Goal: Task Accomplishment & Management: Use online tool/utility

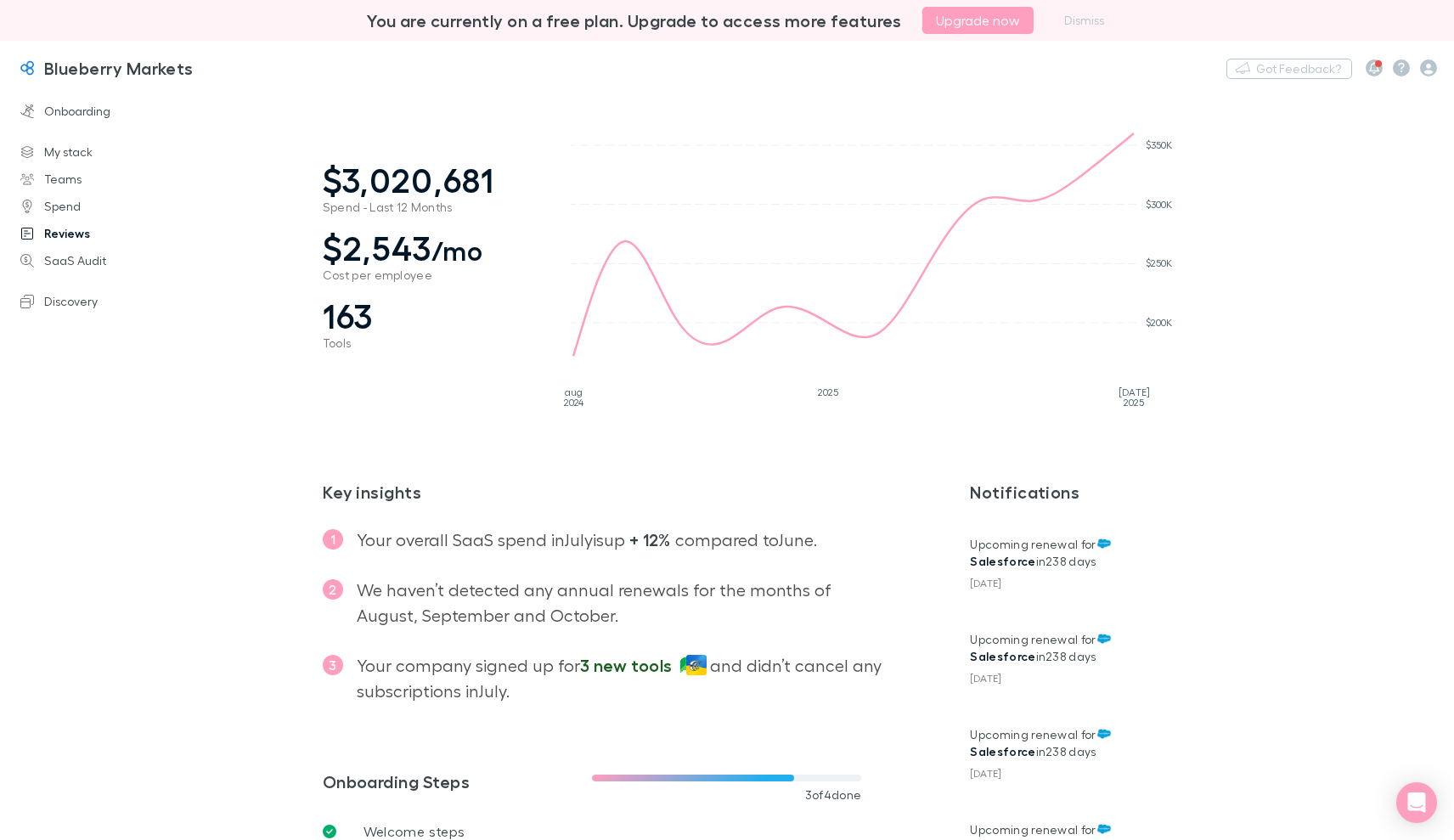
click at [77, 235] on link "Reviews" at bounding box center [115, 233] width 222 height 27
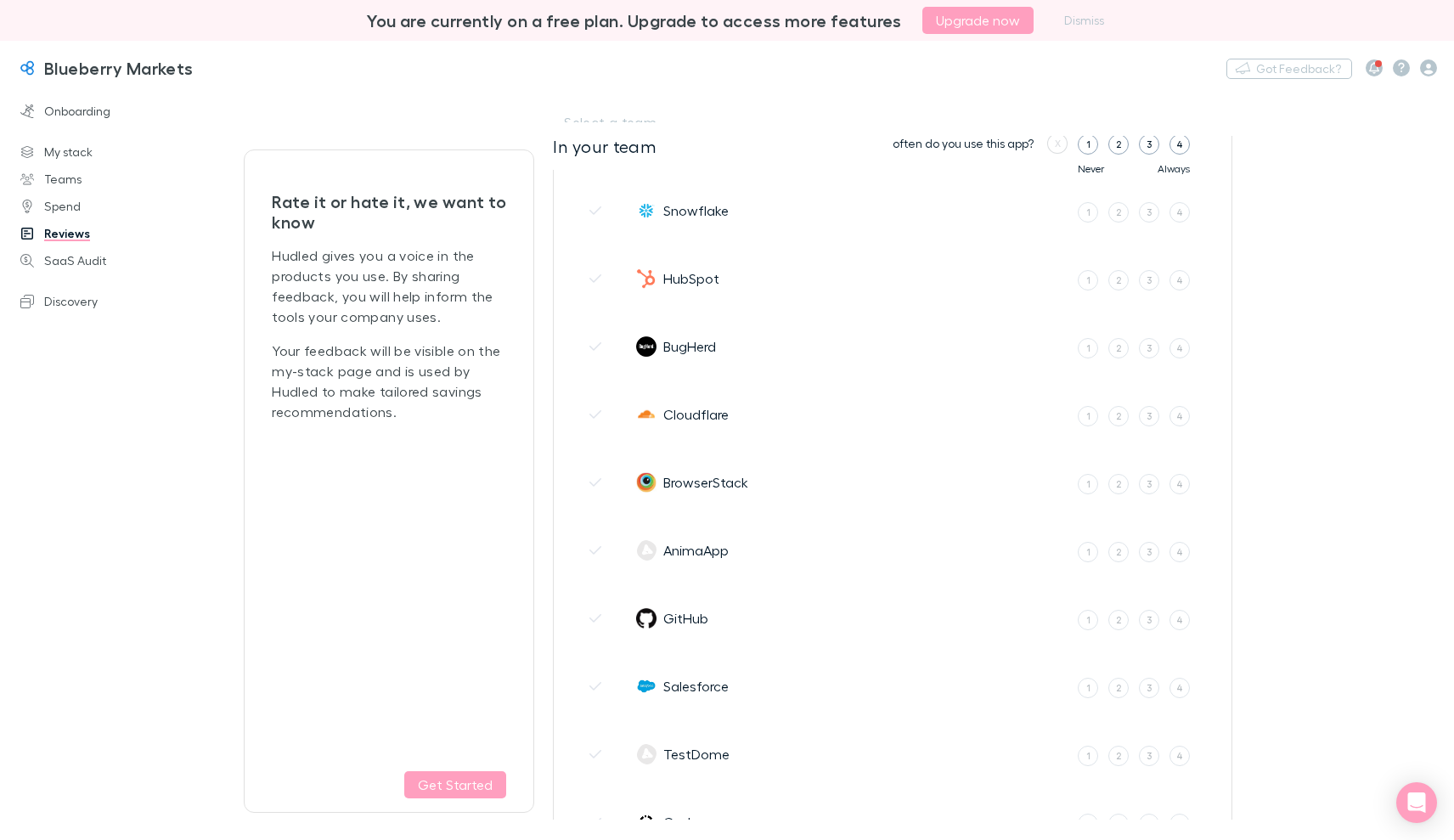
scroll to position [680, 0]
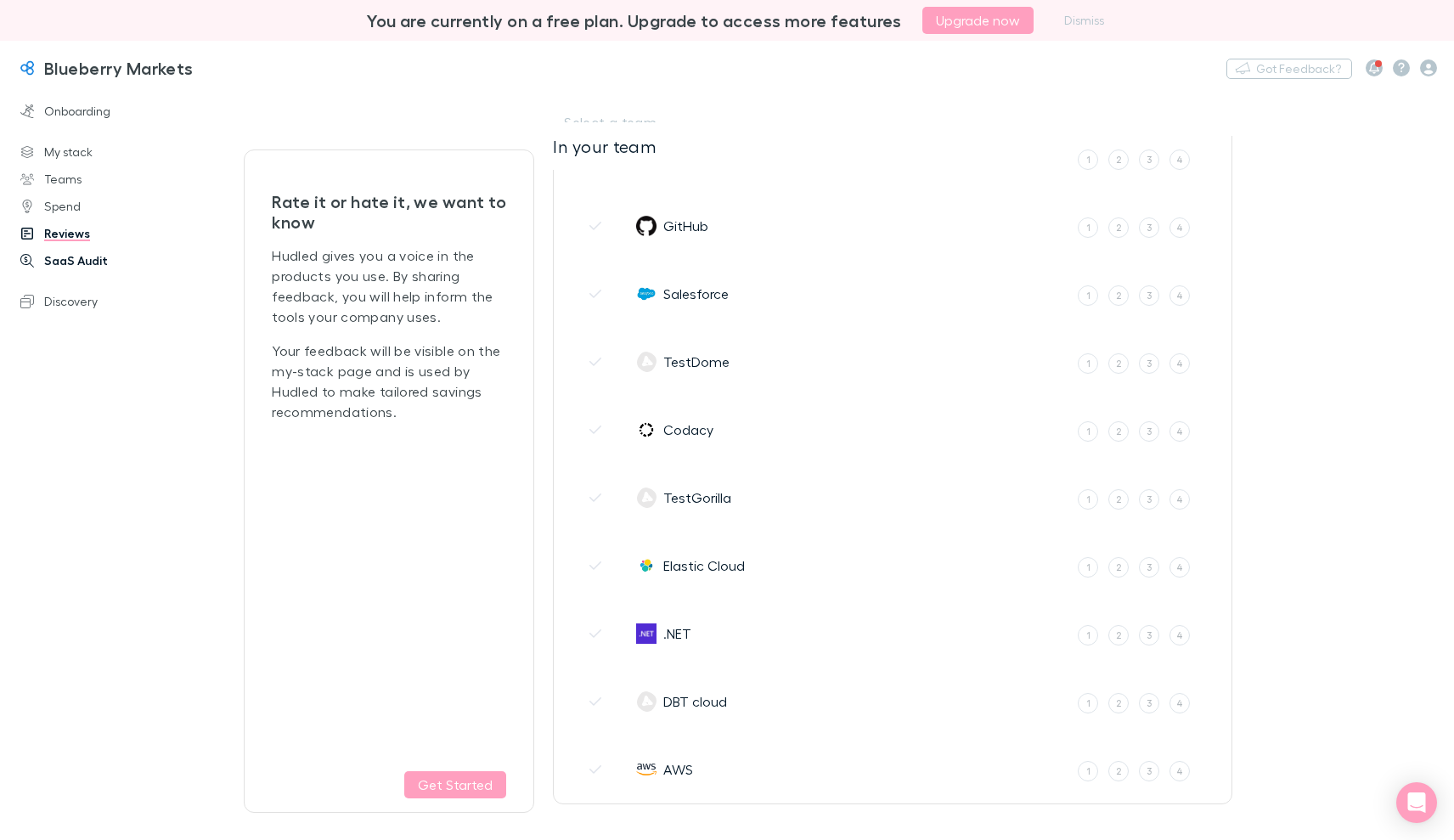
click at [96, 272] on link "SaaS Audit" at bounding box center [115, 261] width 222 height 27
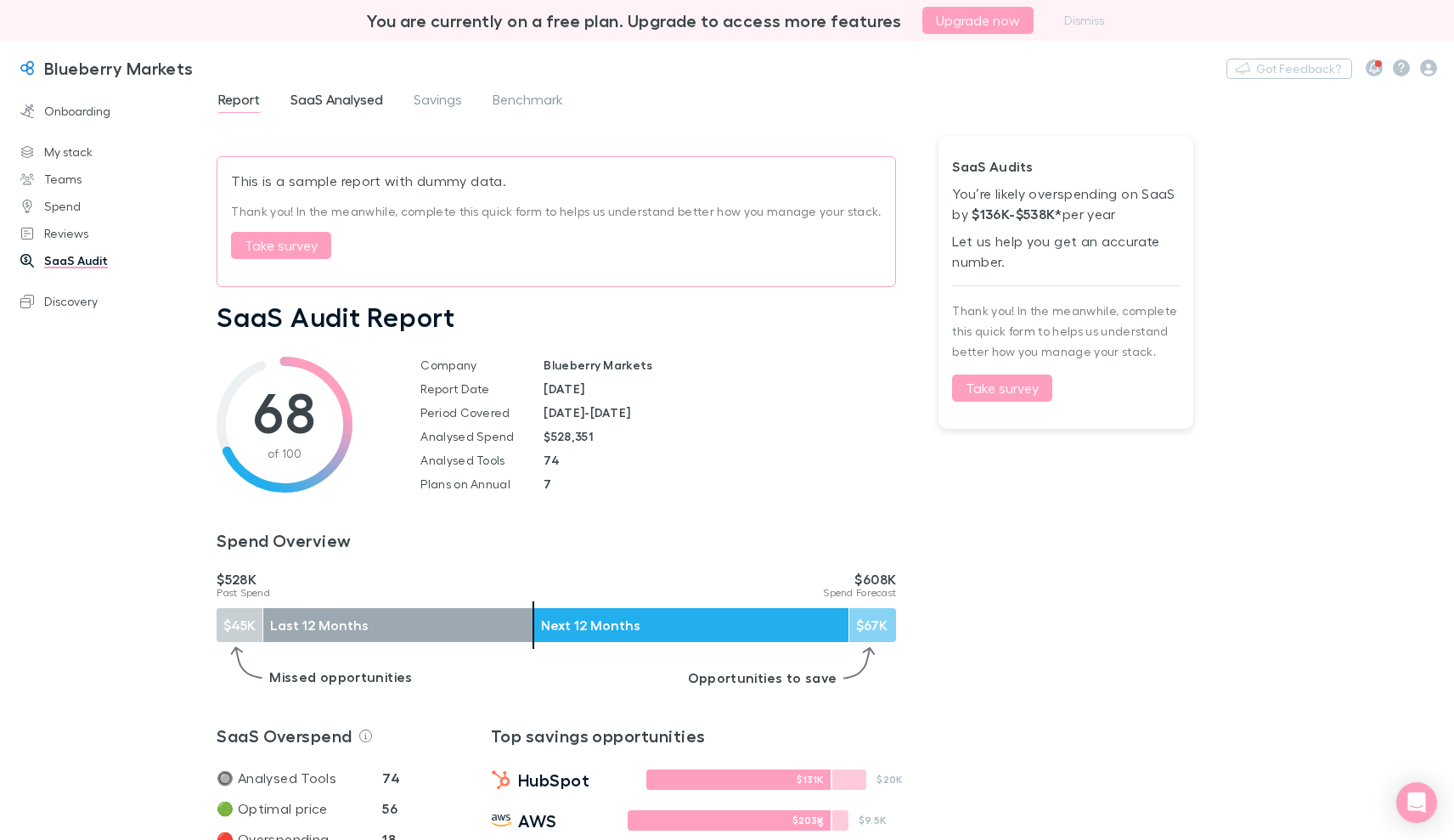
click at [340, 106] on span "SaaS Analysed" at bounding box center [336, 101] width 93 height 22
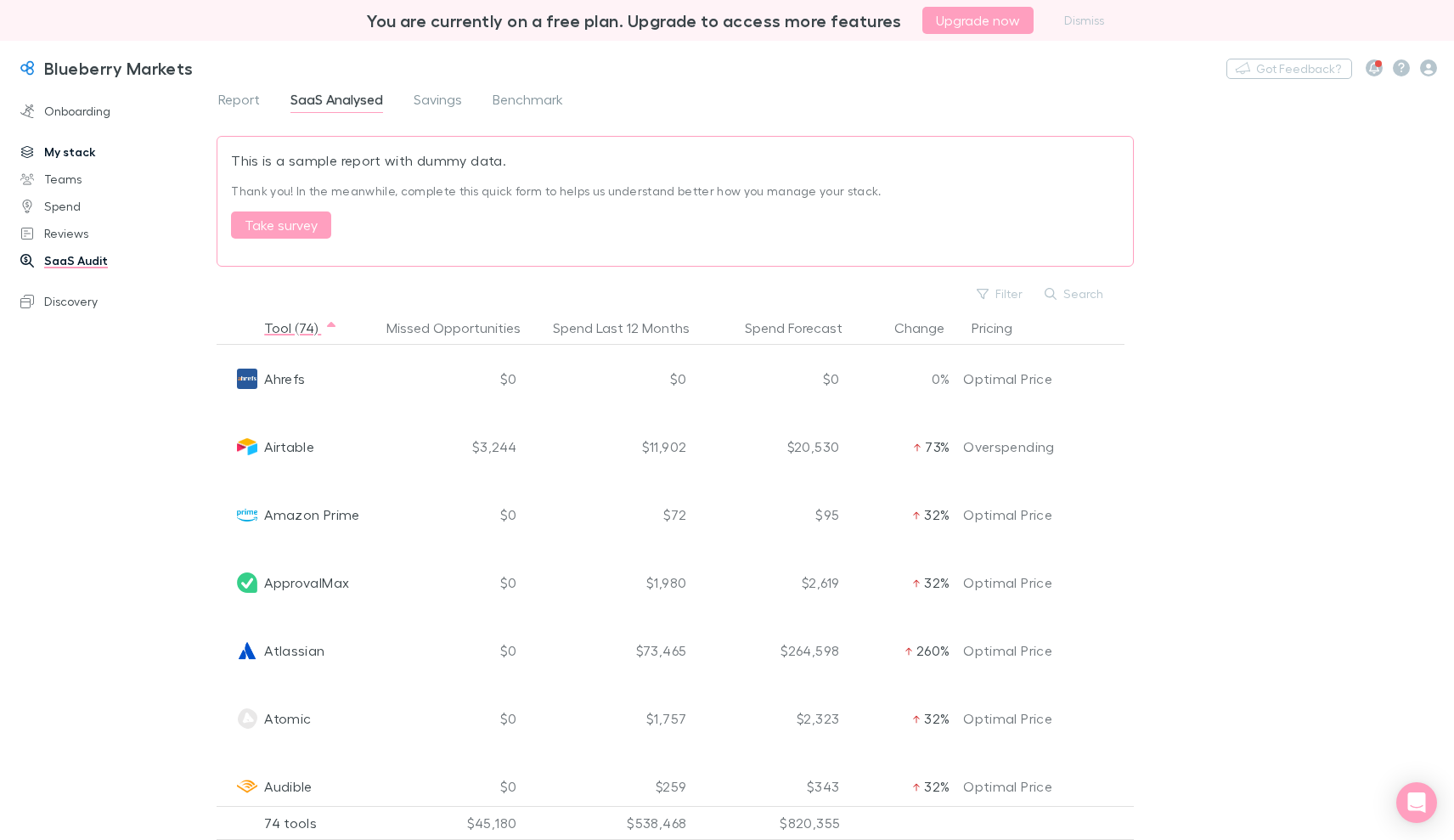
click at [100, 155] on link "My stack" at bounding box center [115, 152] width 222 height 27
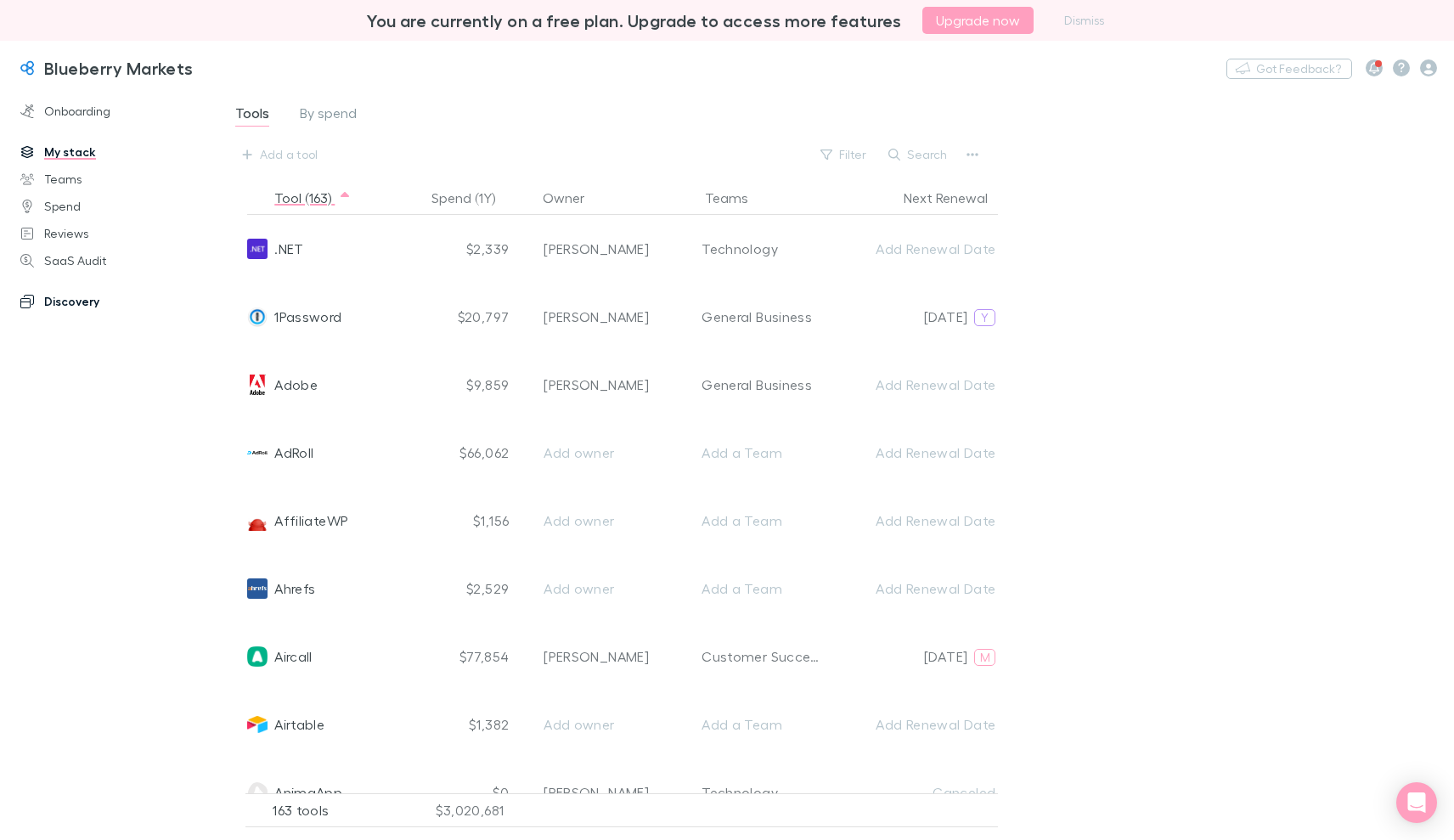
click at [78, 306] on link "Discovery" at bounding box center [115, 302] width 222 height 27
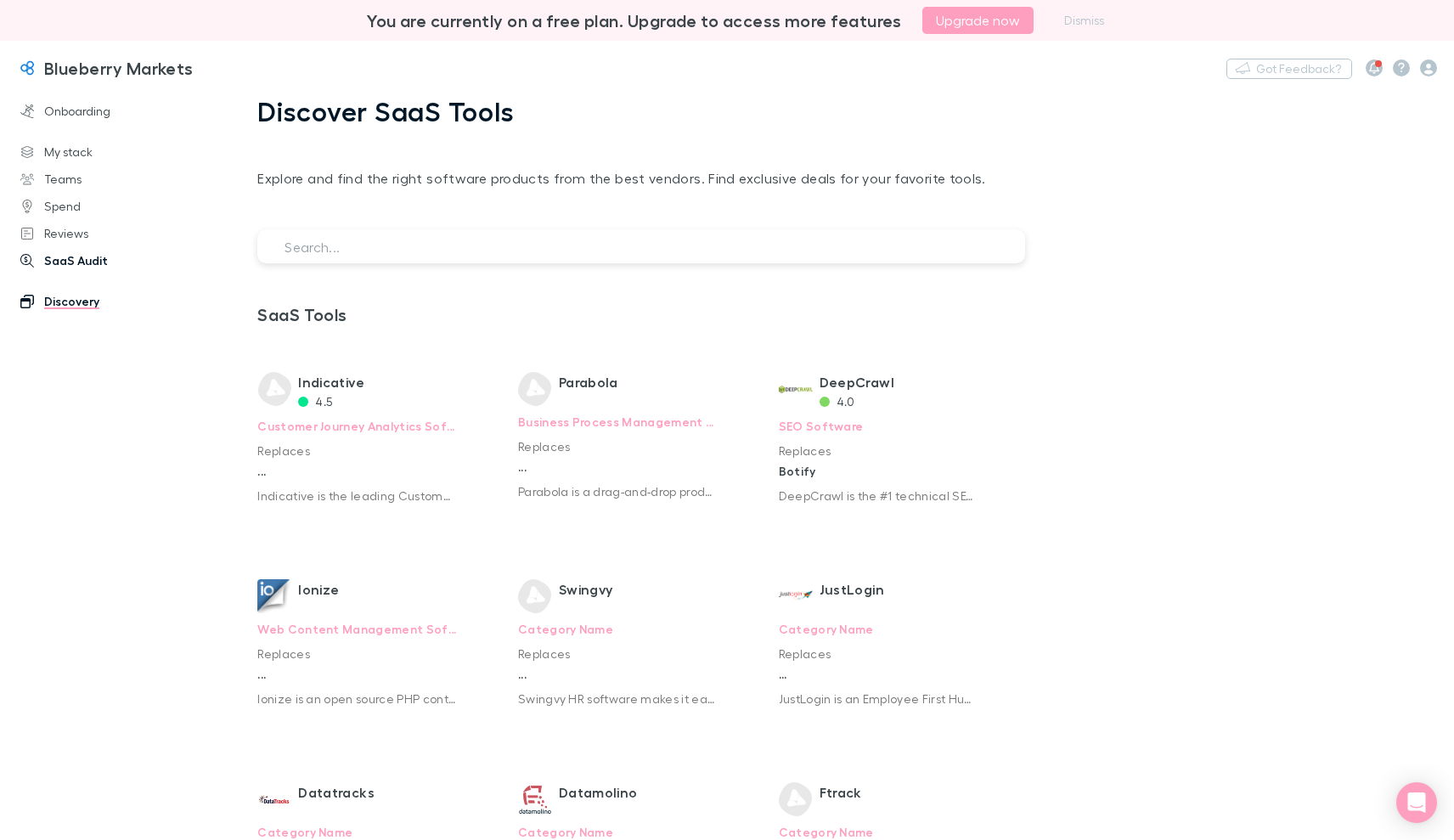
click at [76, 262] on link "SaaS Audit" at bounding box center [115, 261] width 222 height 27
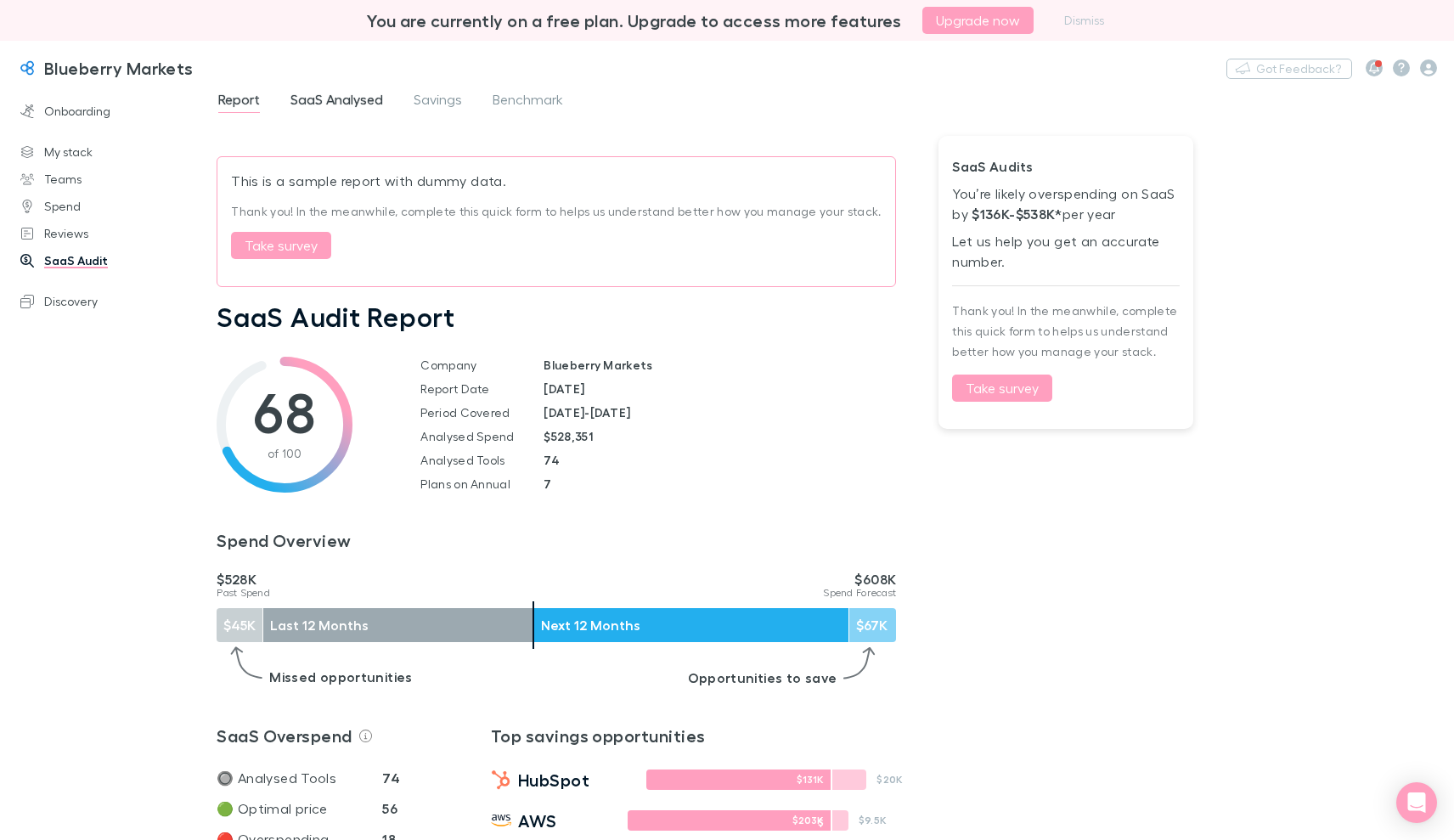
click at [343, 102] on span "SaaS Analysed" at bounding box center [336, 101] width 93 height 22
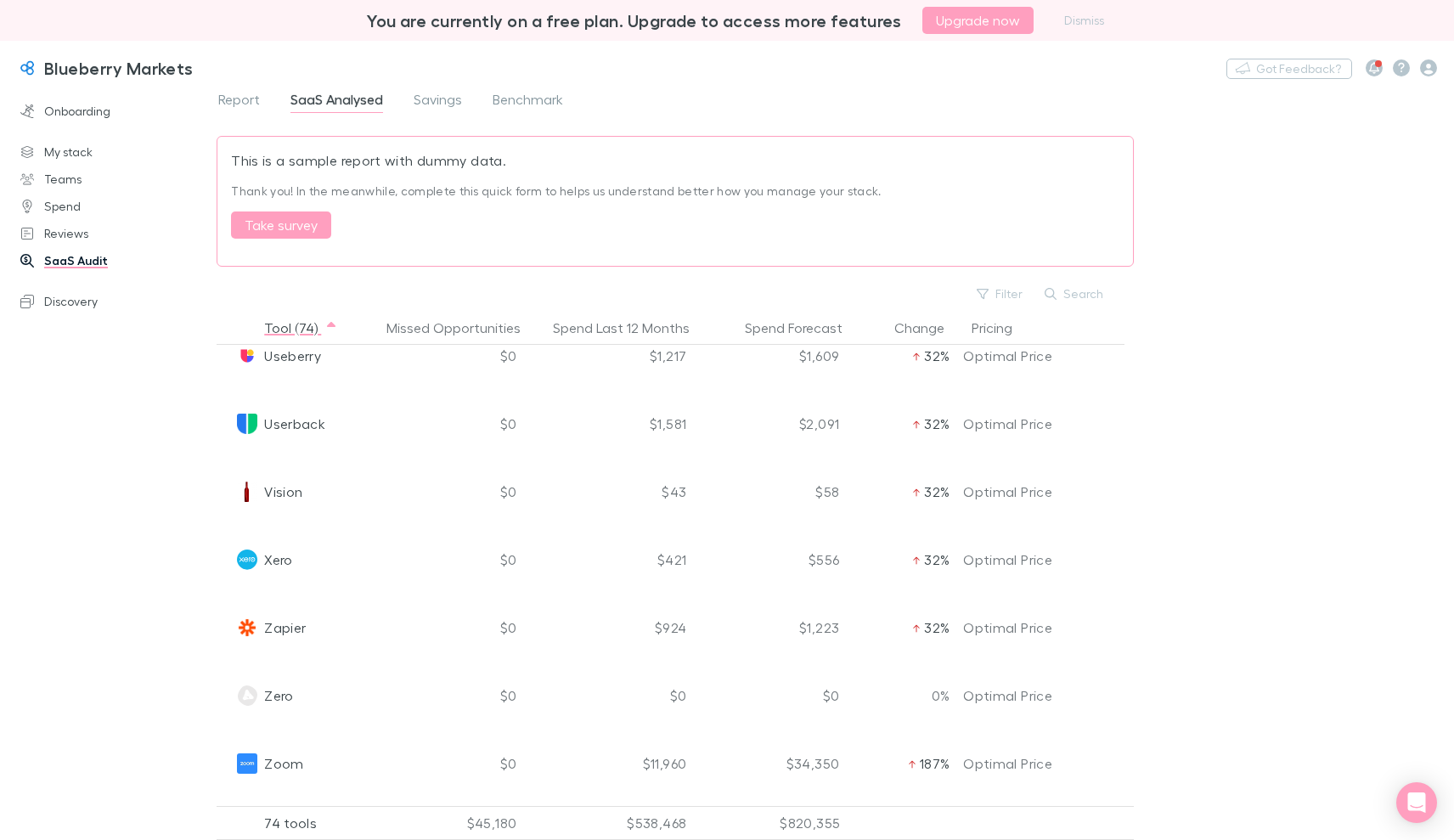
scroll to position [4579, 0]
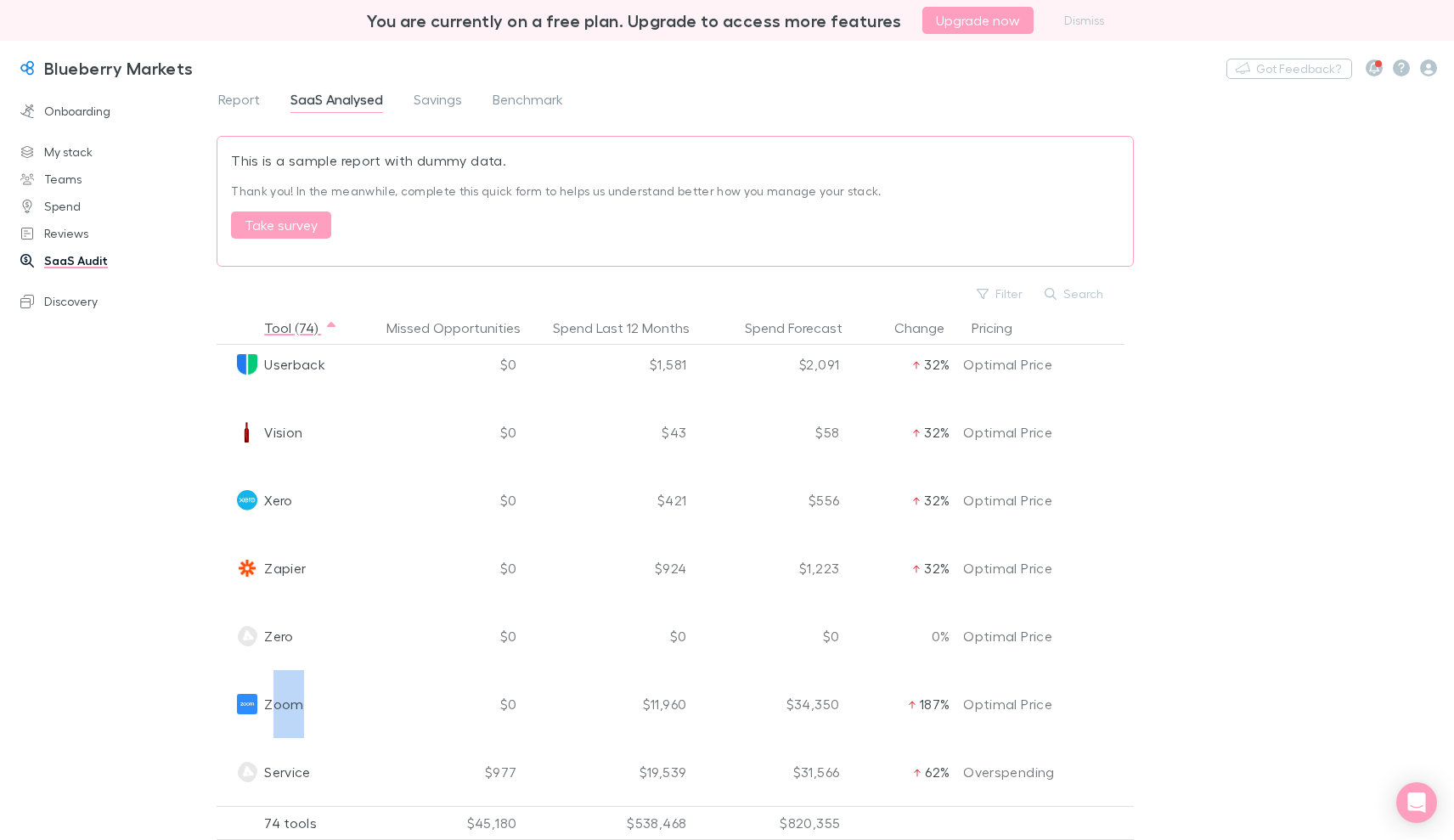
drag, startPoint x: 276, startPoint y: 691, endPoint x: 427, endPoint y: 697, distance: 151.1
click at [427, 697] on div "Zoom $0 $11,960 $34,350 187% Optimal Price" at bounding box center [668, 704] width 904 height 68
click at [427, 697] on div "$0" at bounding box center [457, 704] width 132 height 68
click at [251, 694] on img at bounding box center [246, 704] width 20 height 20
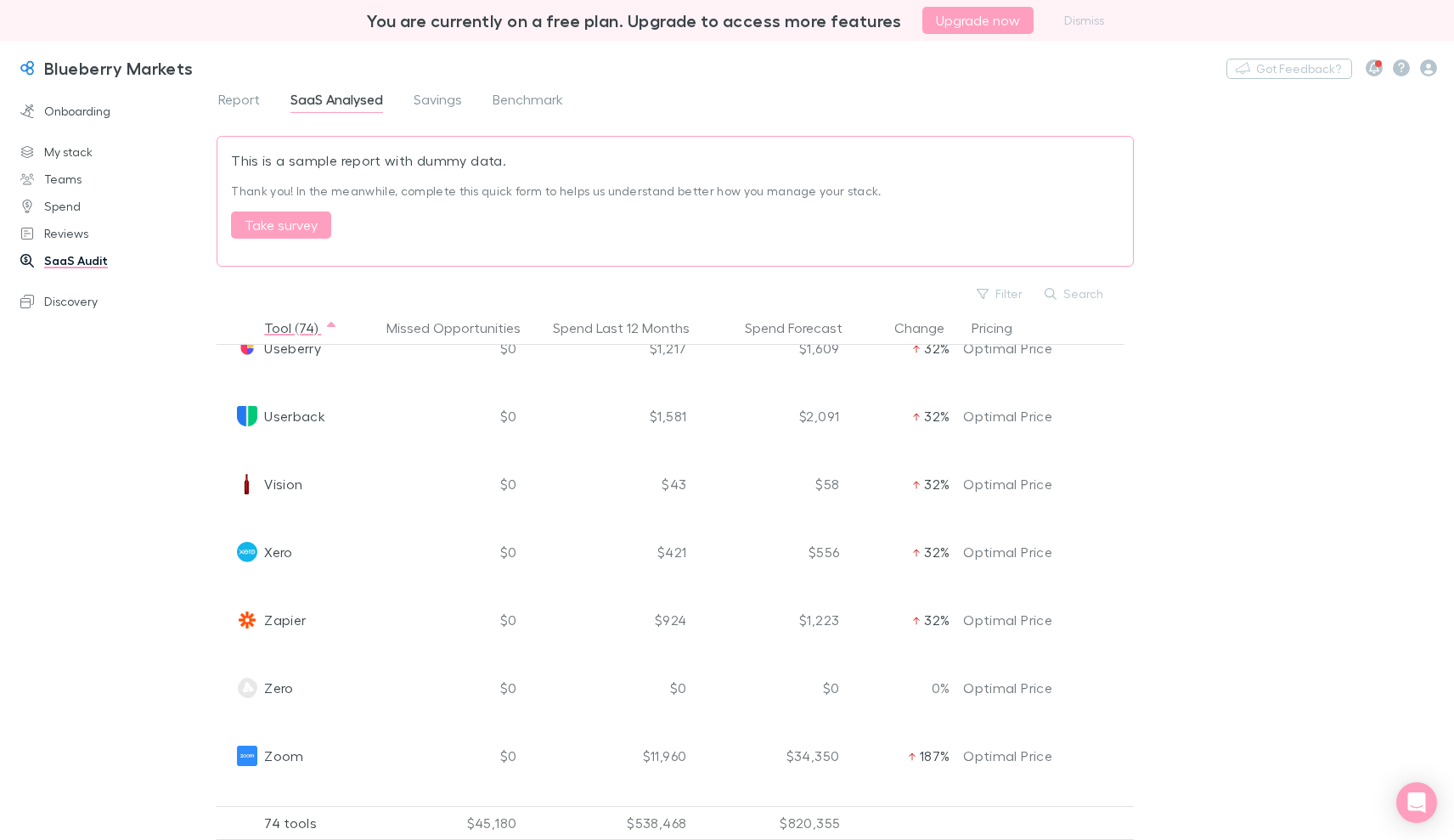
scroll to position [4409, 0]
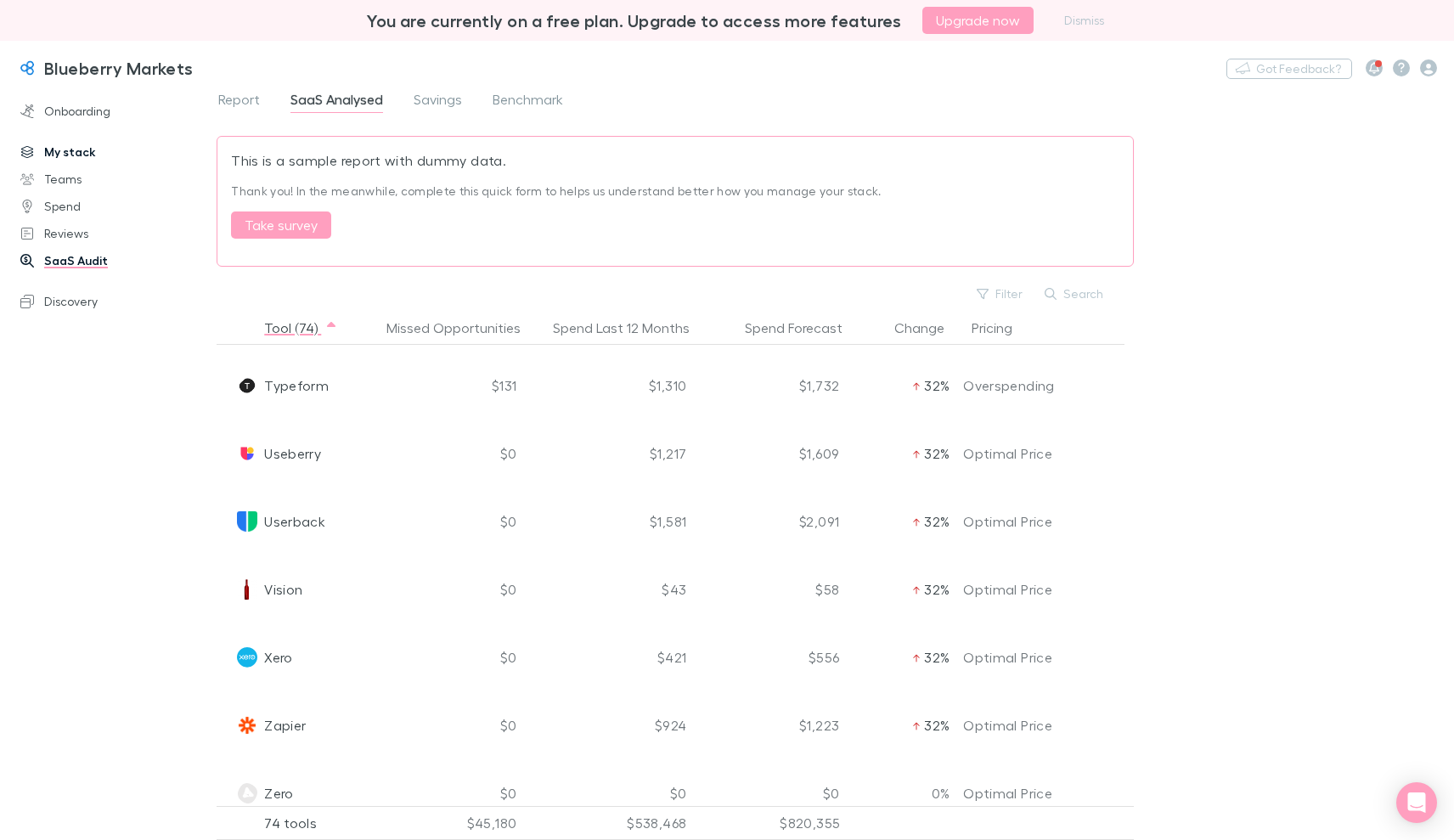
click at [79, 158] on link "My stack" at bounding box center [115, 152] width 222 height 27
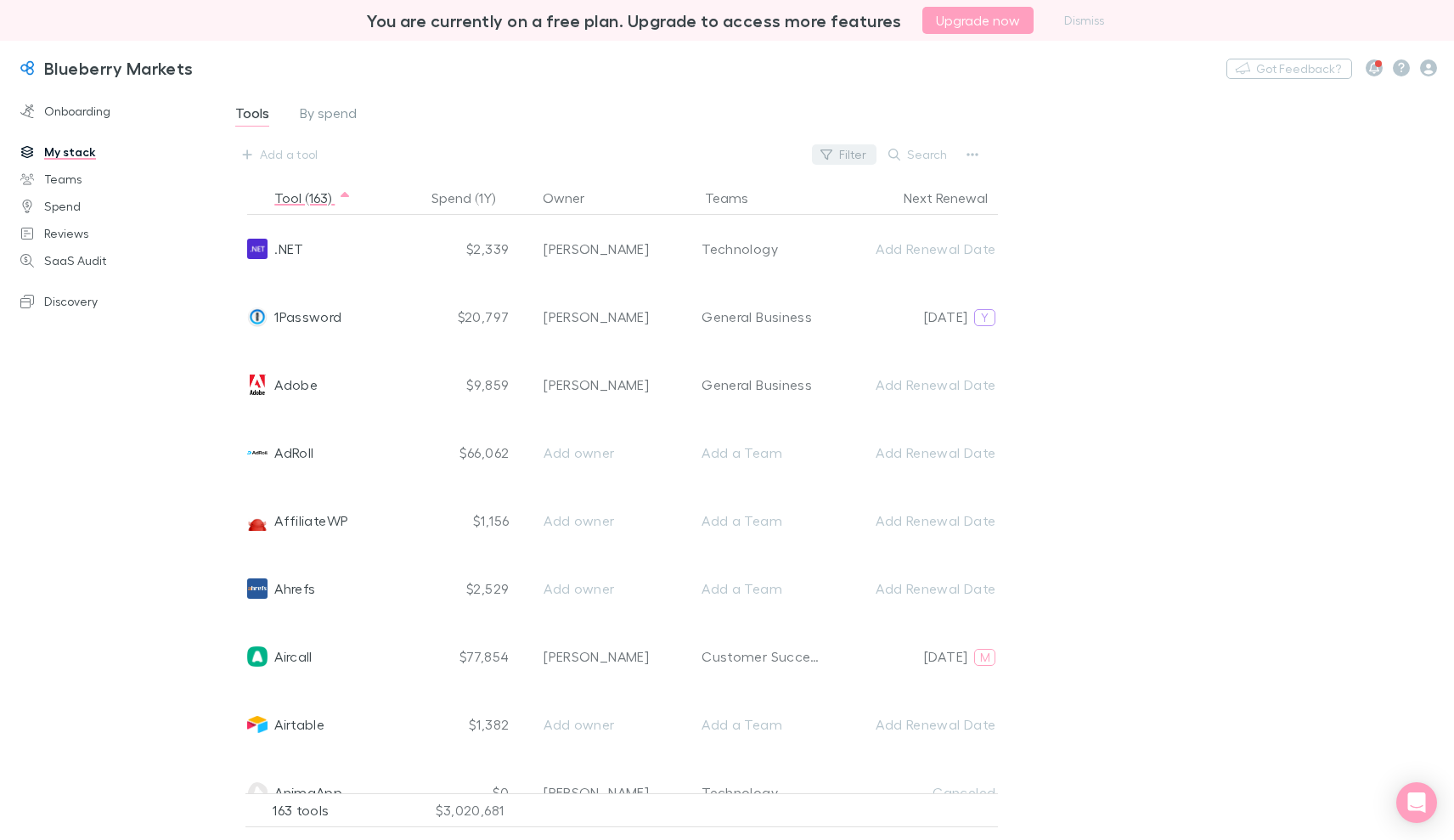
click at [866, 156] on button "Filter" at bounding box center [844, 154] width 65 height 20
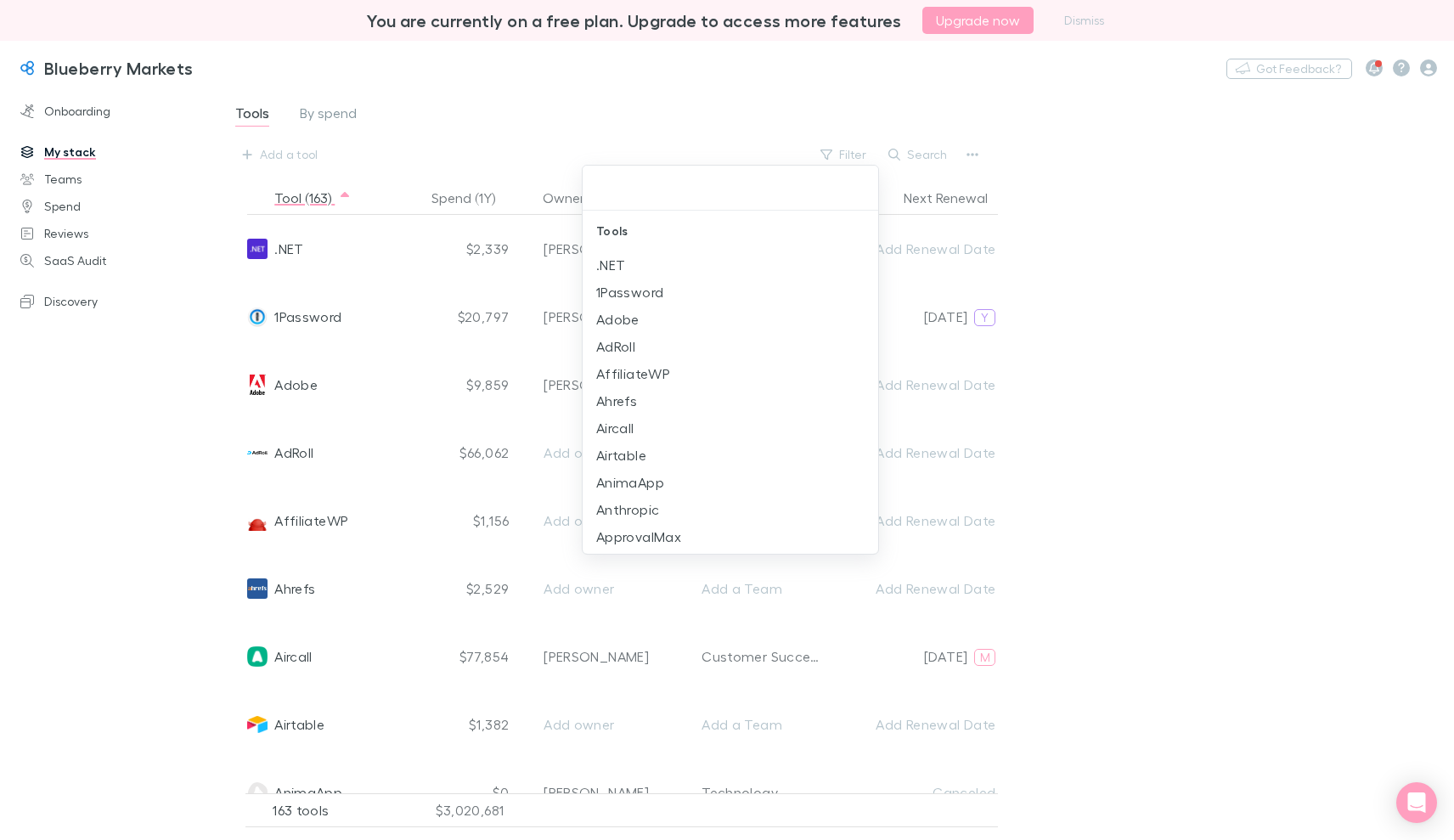
click at [901, 156] on div at bounding box center [727, 420] width 1454 height 840
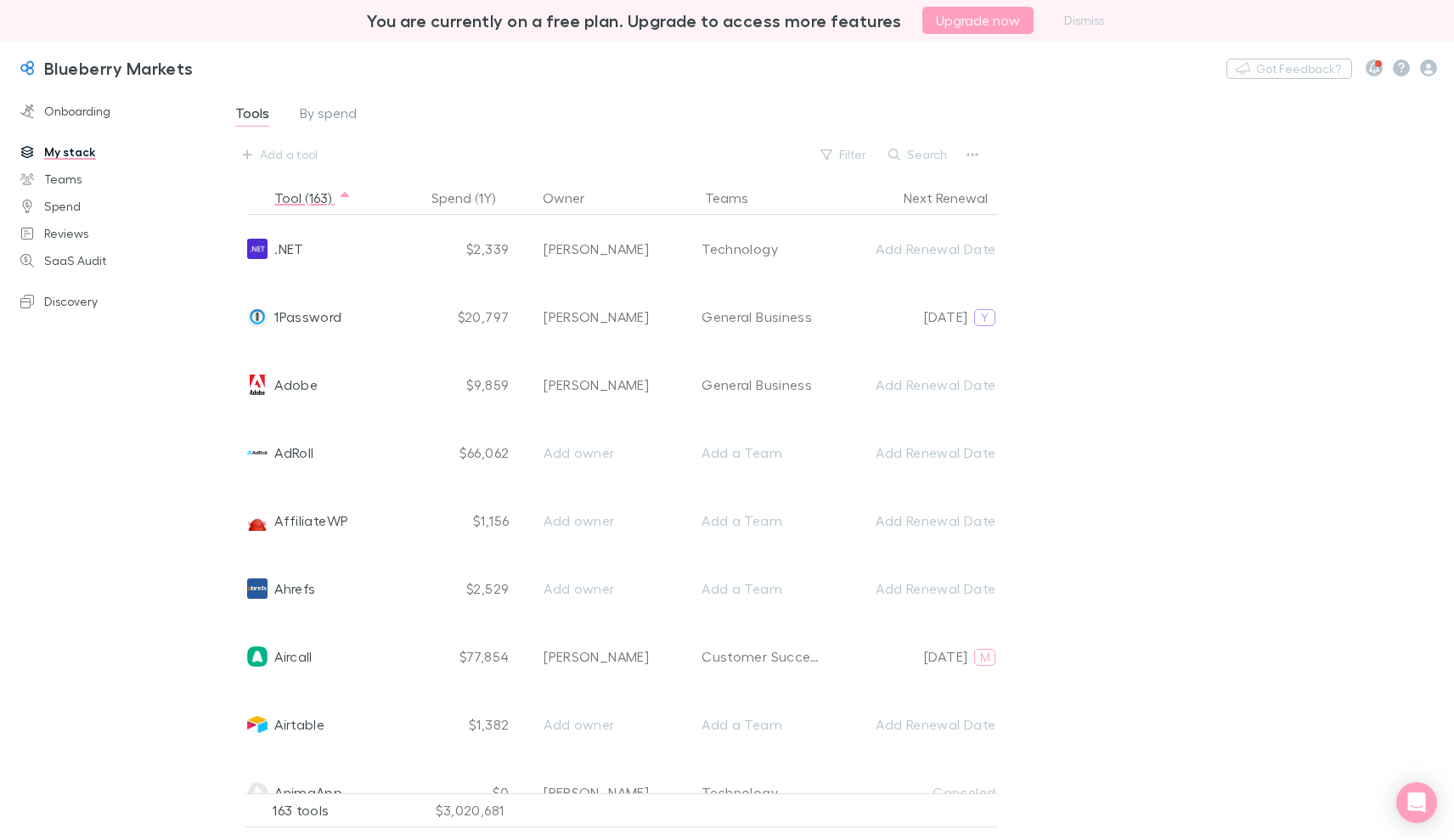
click at [918, 155] on button "Search" at bounding box center [918, 154] width 77 height 20
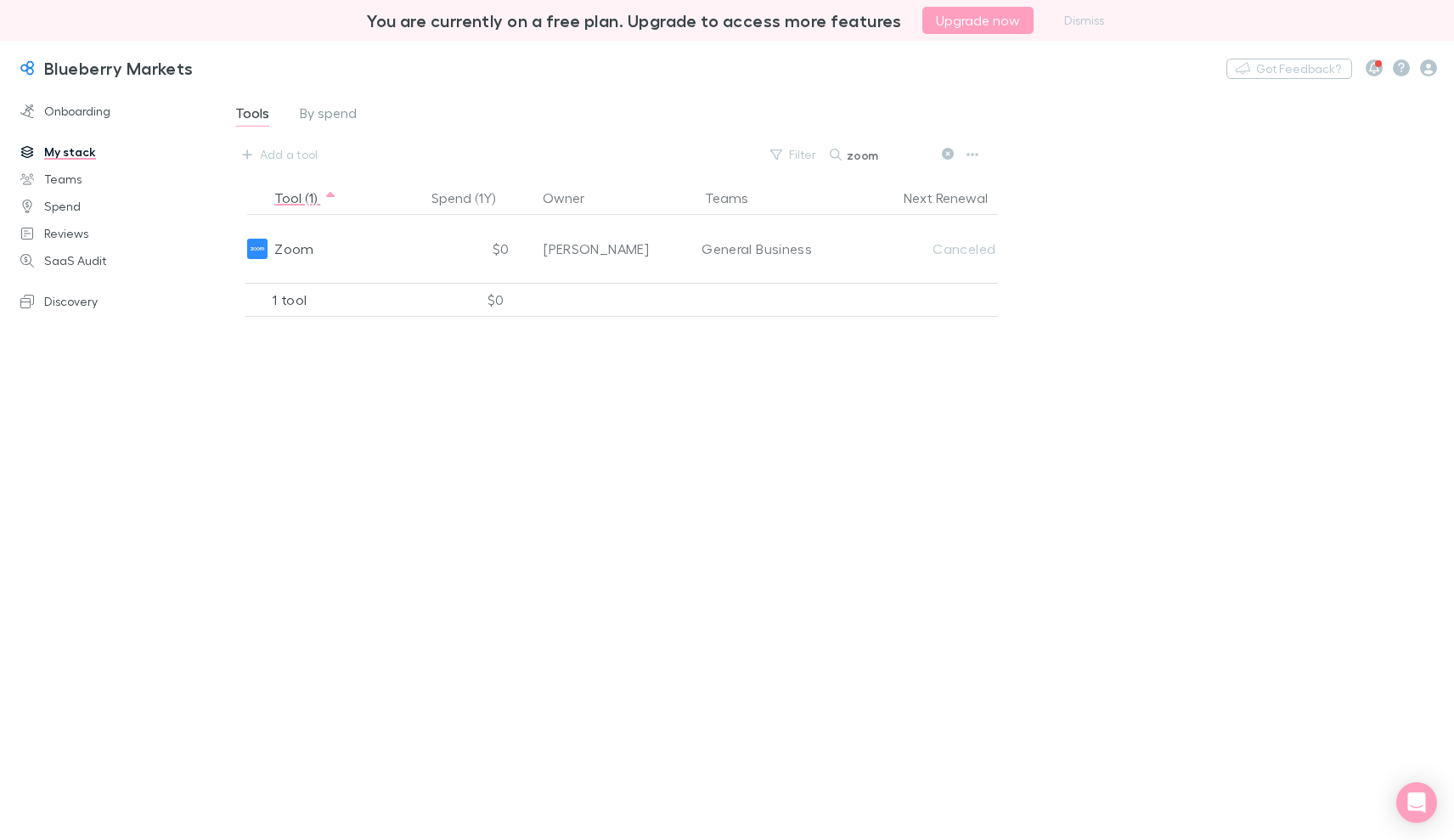
type input "zoom"
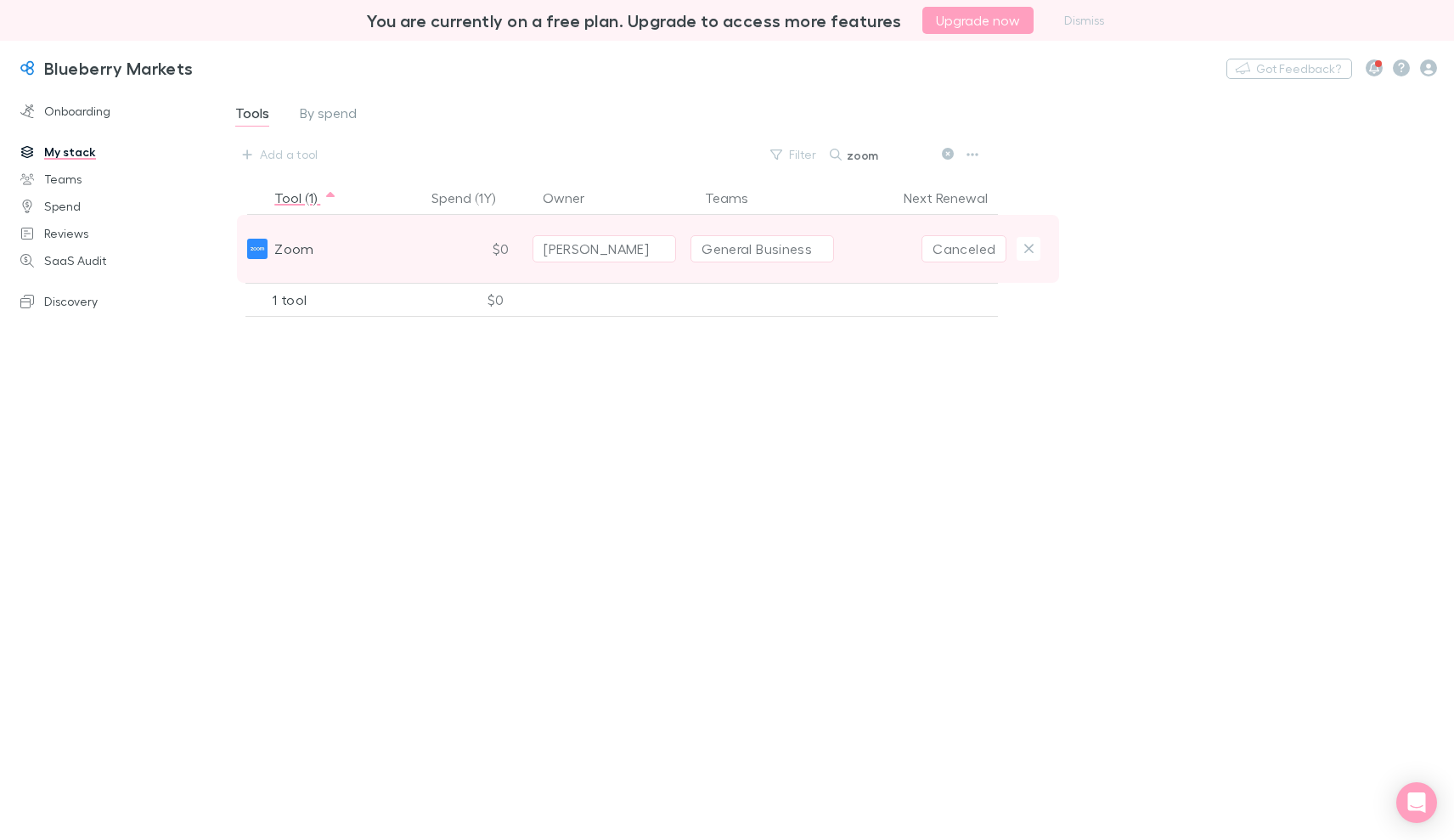
click at [288, 252] on span "Zoom" at bounding box center [293, 248] width 39 height 68
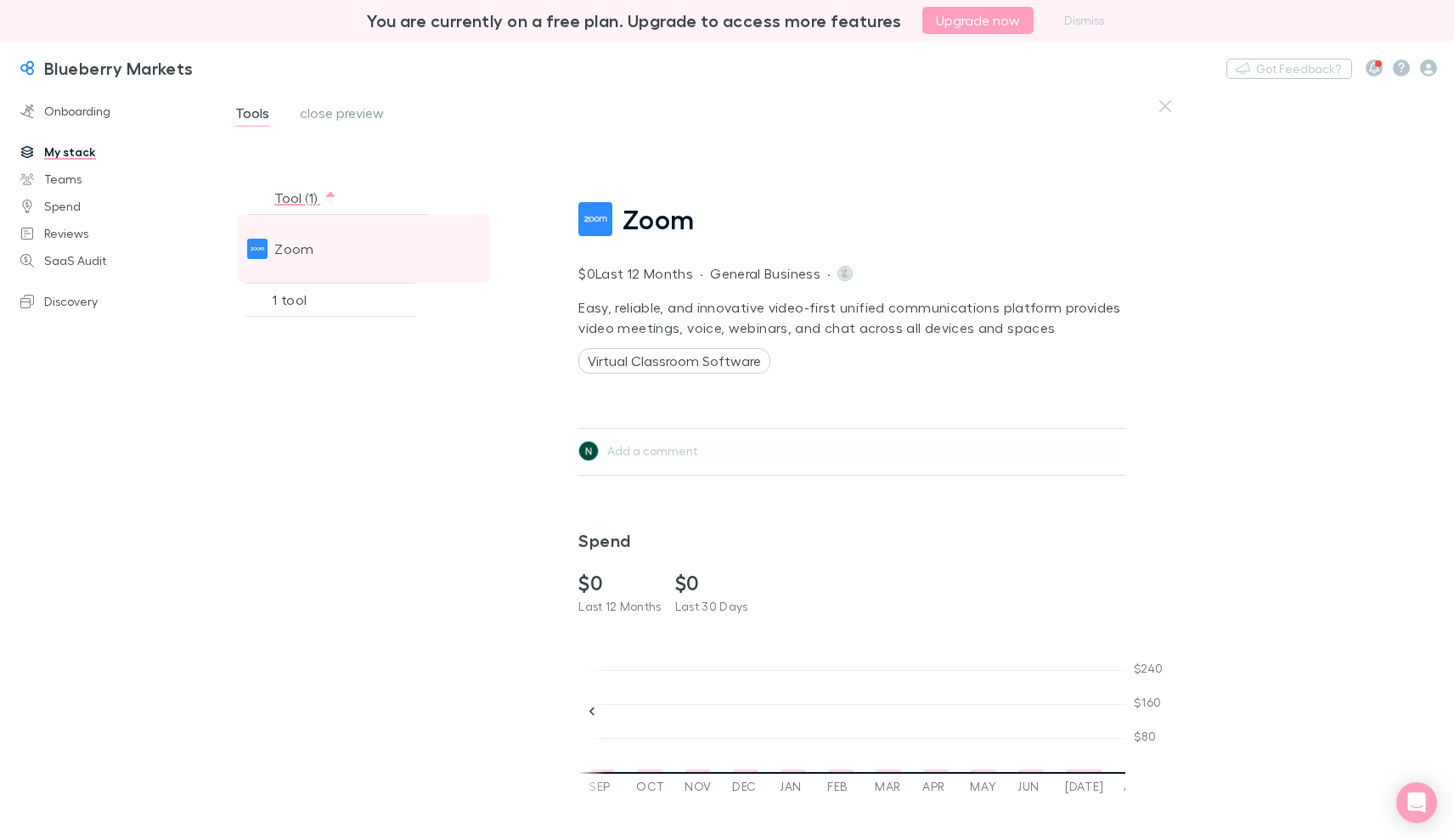
scroll to position [0, 2307]
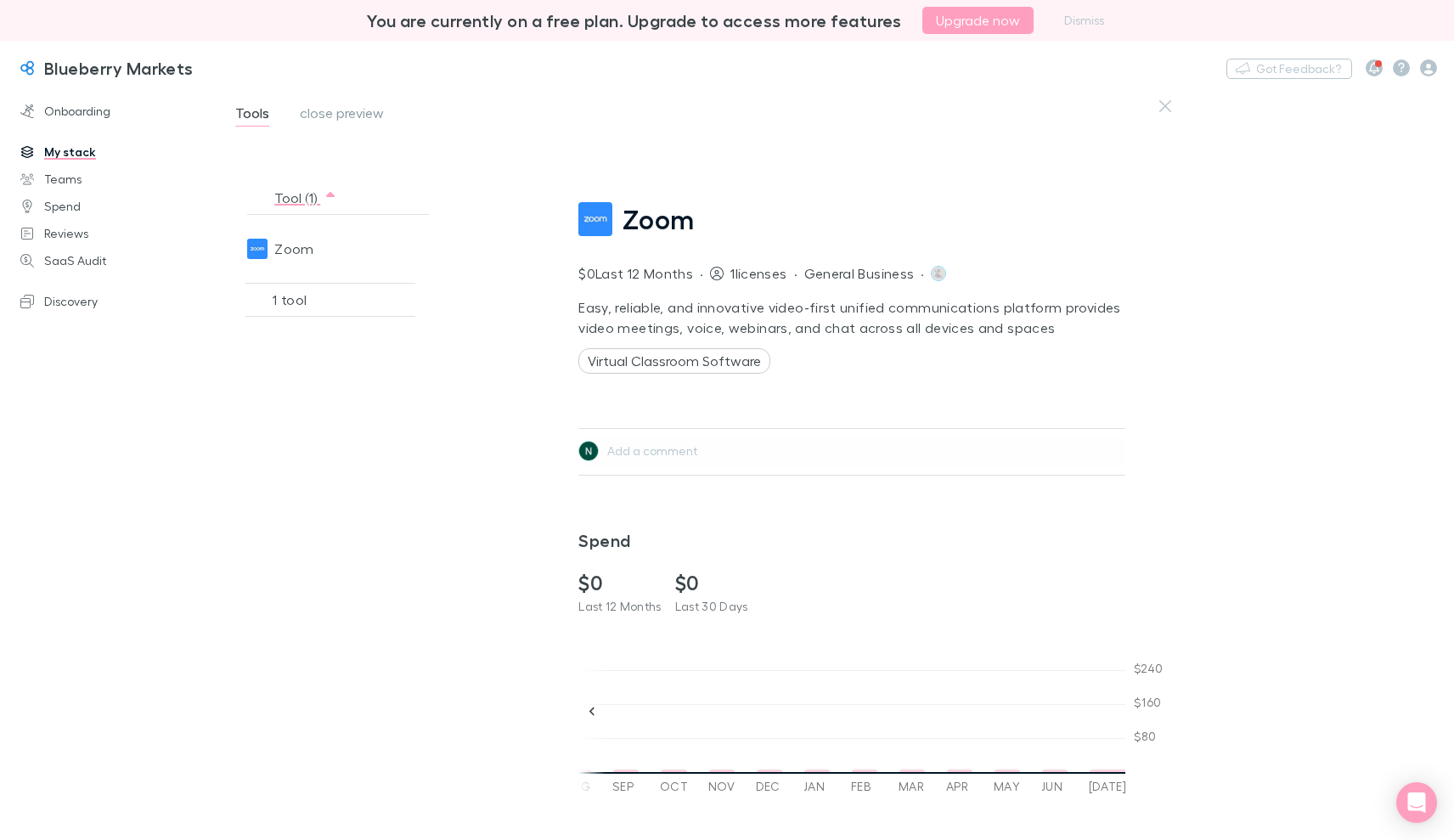
click at [83, 151] on link "My stack" at bounding box center [115, 152] width 222 height 27
click at [334, 118] on span "close preview" at bounding box center [342, 115] width 84 height 22
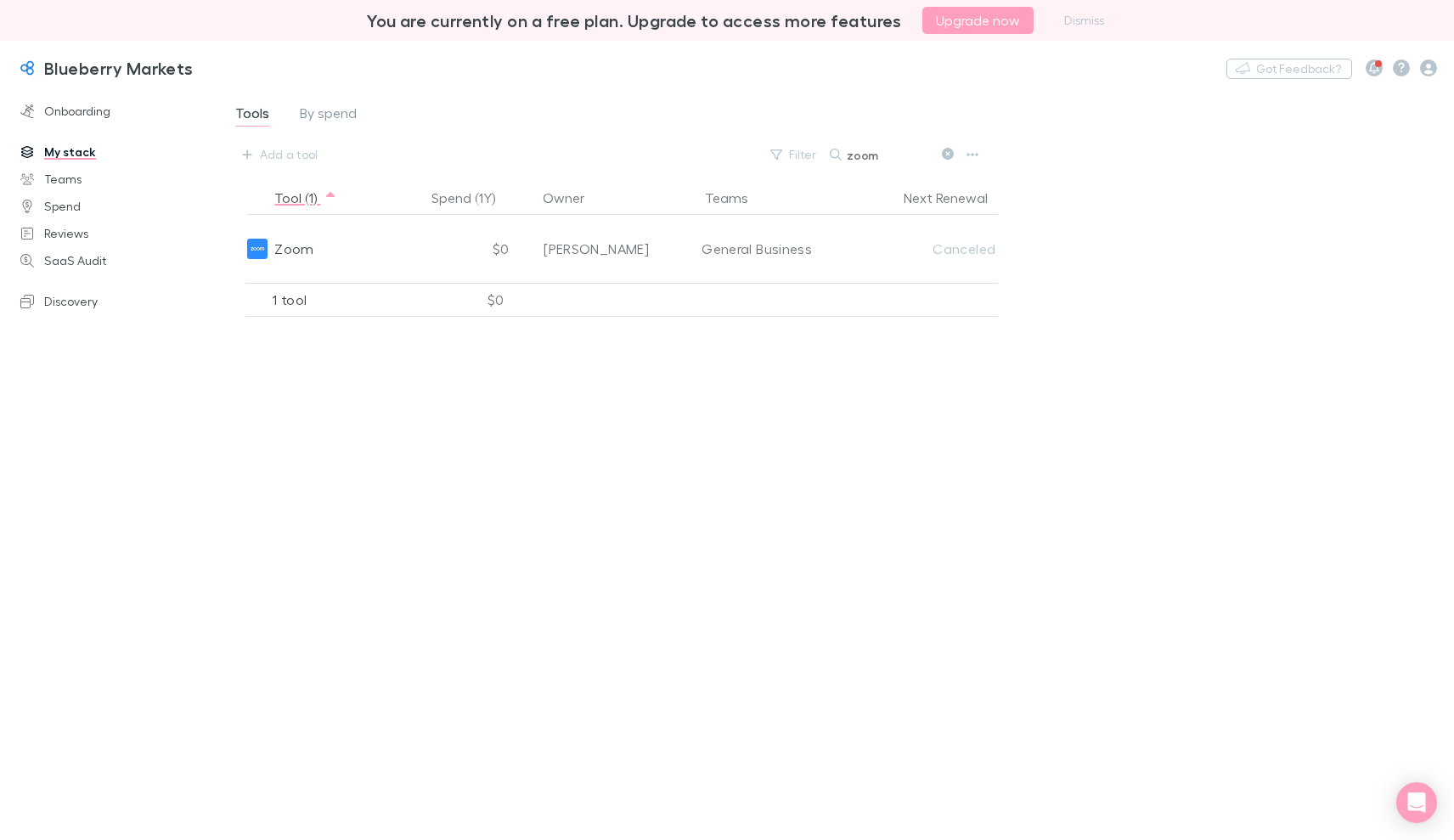
click at [83, 149] on link "My stack" at bounding box center [115, 152] width 222 height 27
click at [853, 156] on input "zoom" at bounding box center [889, 154] width 85 height 24
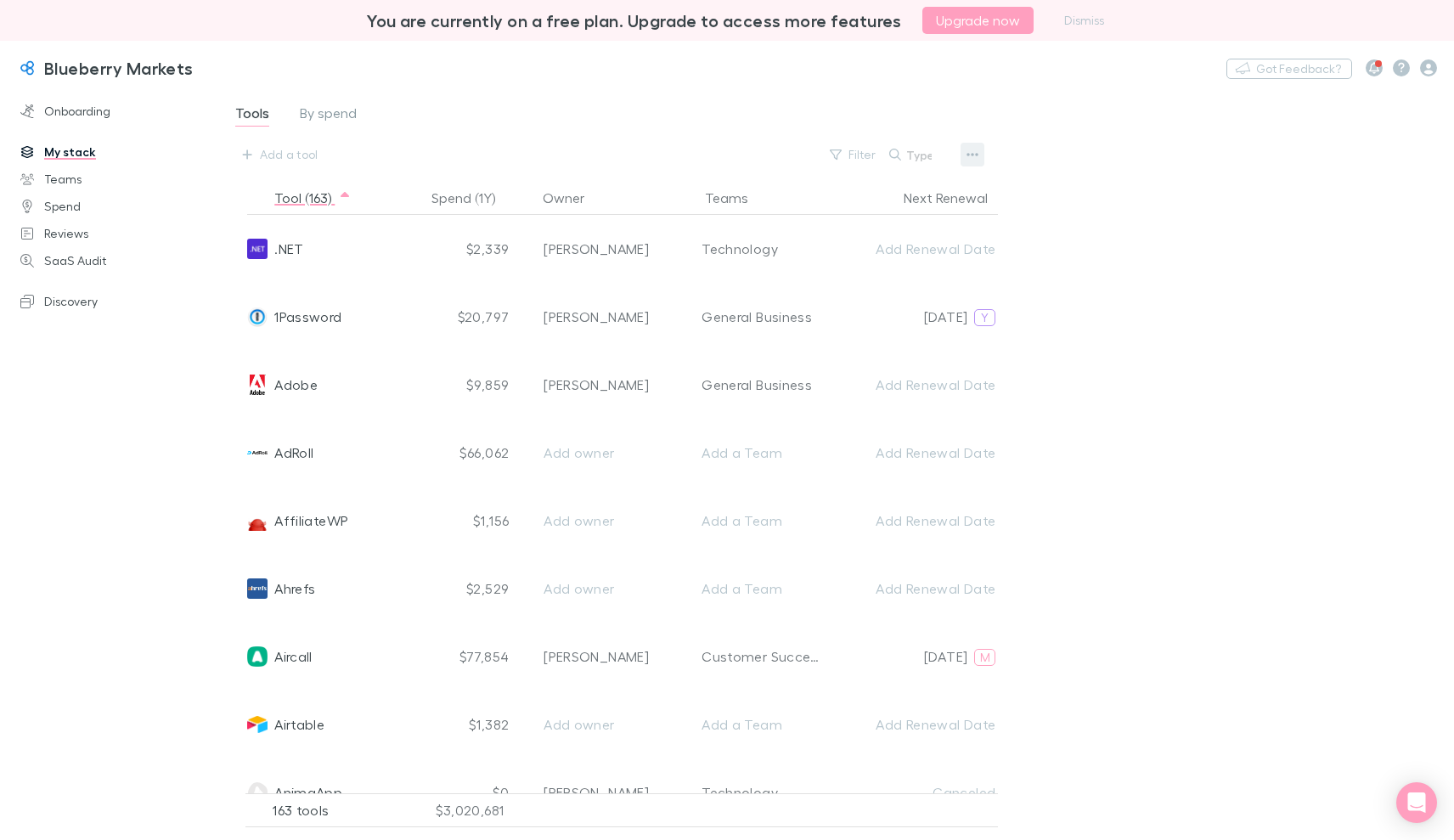
click at [981, 151] on button "button" at bounding box center [972, 154] width 24 height 24
click at [817, 181] on p "Export CSV" at bounding box center [867, 183] width 234 height 21
click at [783, 183] on p "Export CSV" at bounding box center [867, 183] width 234 height 21
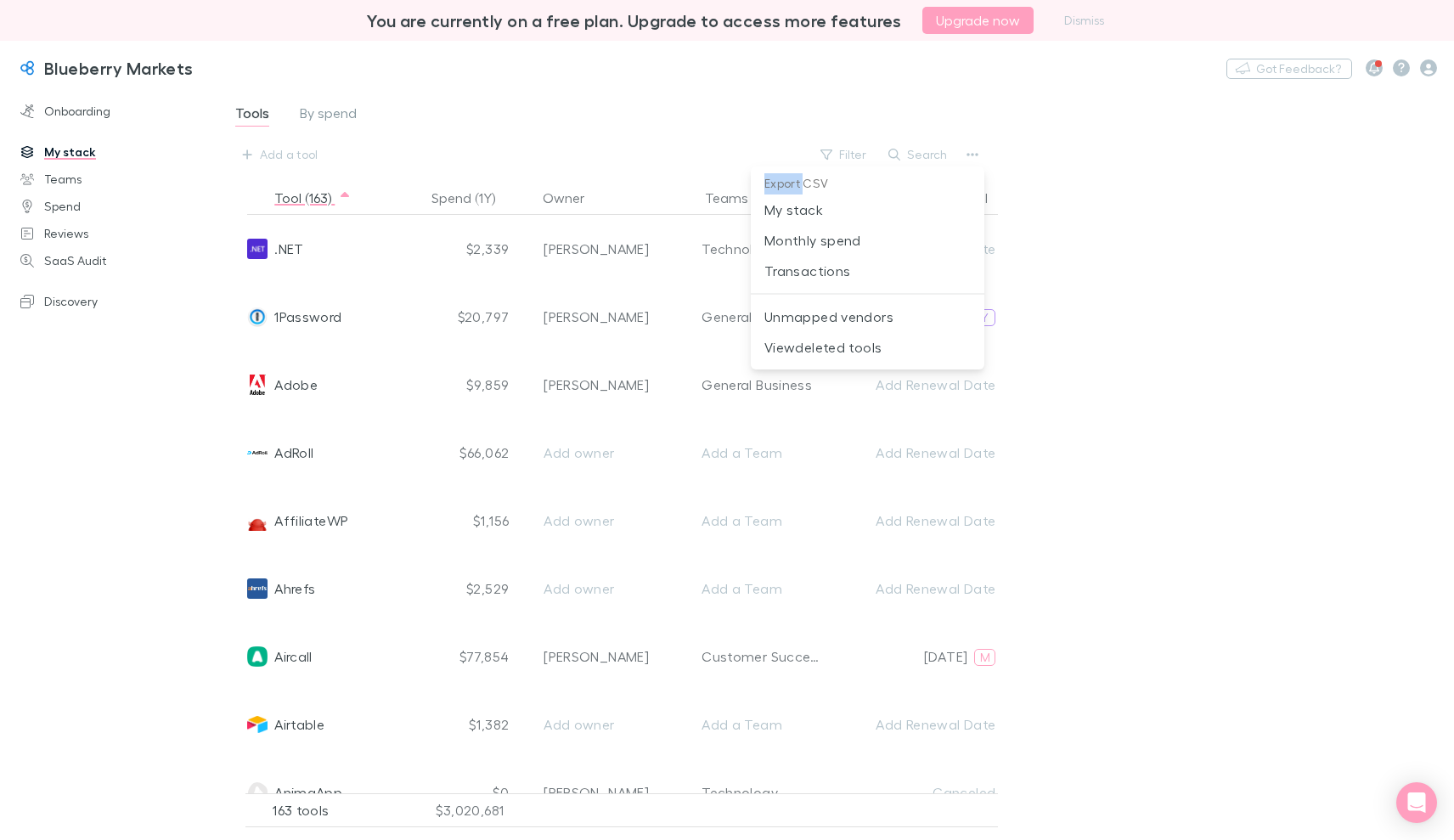
click at [783, 184] on p "Export CSV" at bounding box center [867, 183] width 234 height 21
click at [785, 185] on p "Export CSV" at bounding box center [867, 183] width 234 height 21
click at [649, 127] on div at bounding box center [727, 420] width 1454 height 840
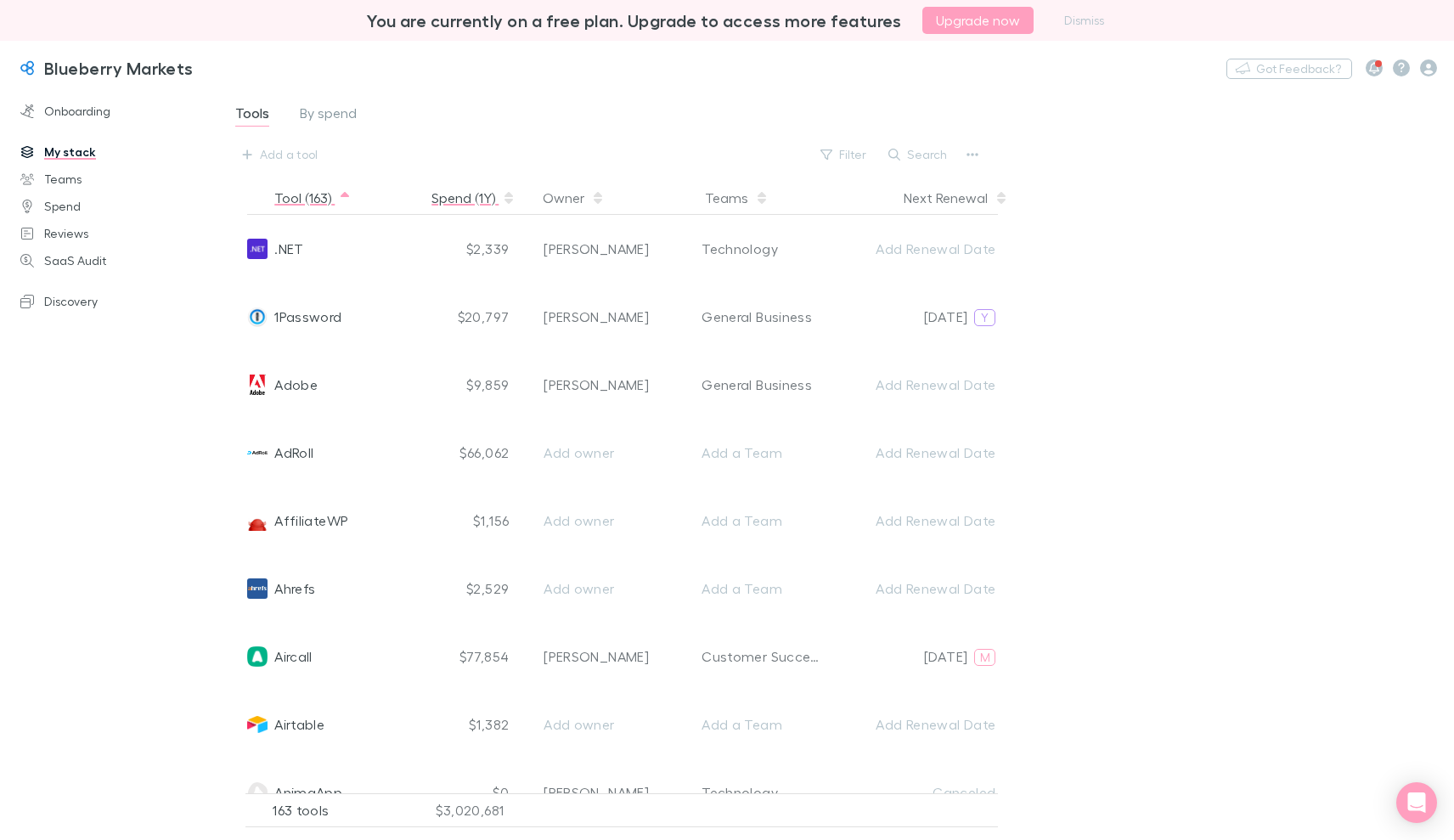
click at [512, 199] on icon "button" at bounding box center [508, 198] width 9 height 13
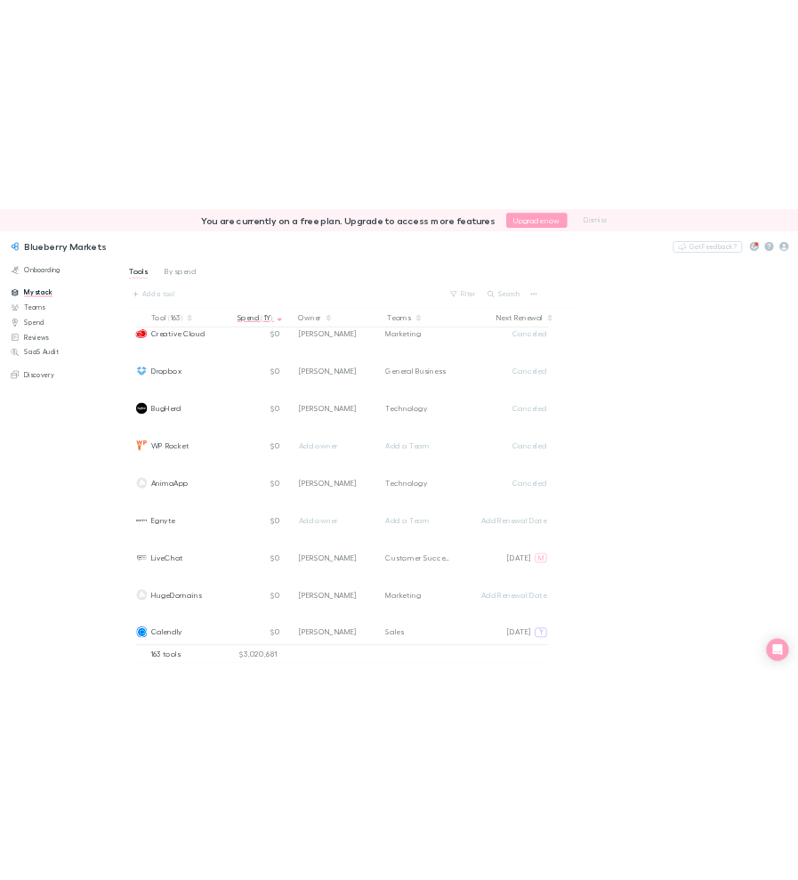
scroll to position [9127, 0]
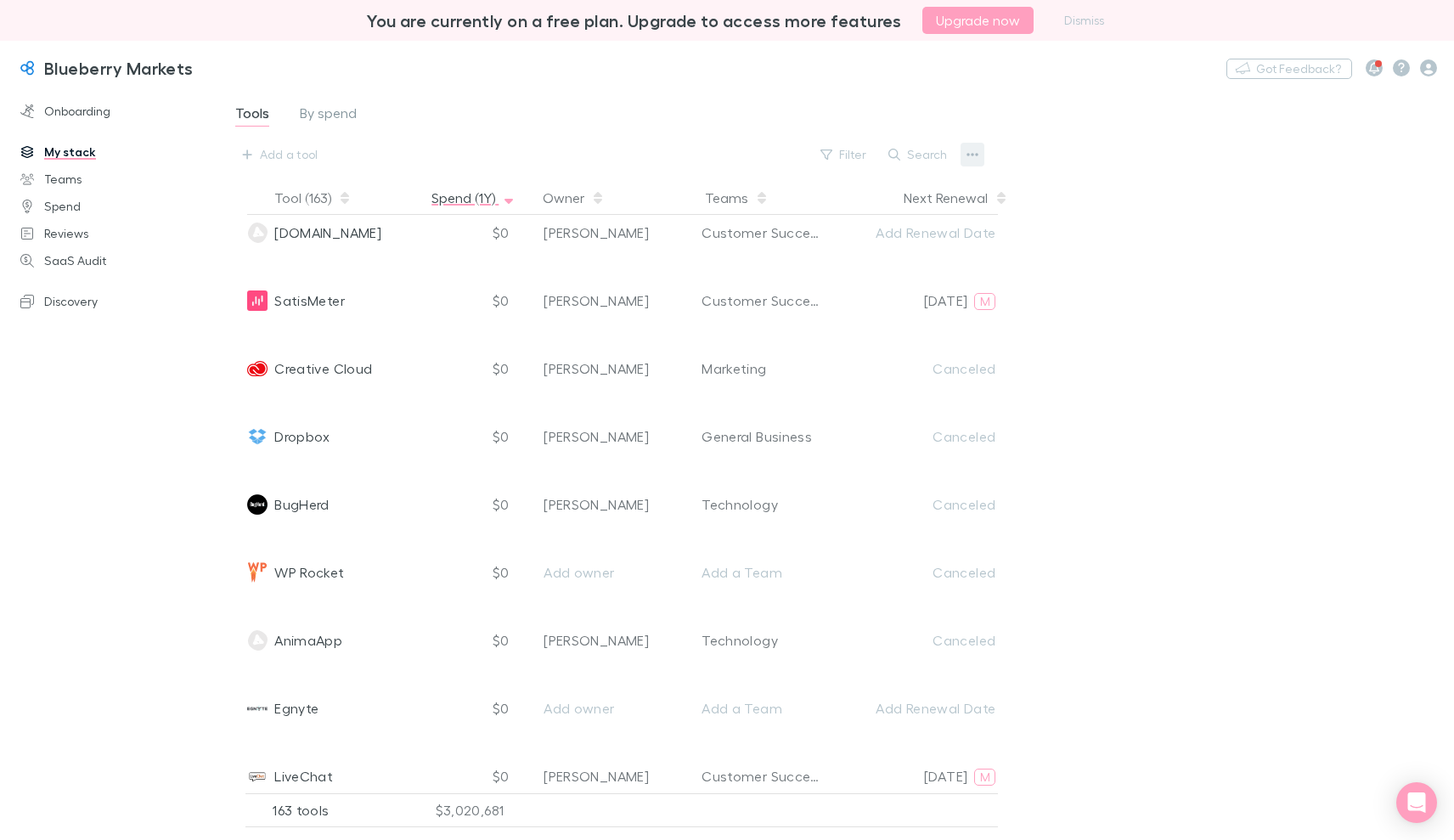
click at [976, 155] on icon "button" at bounding box center [973, 155] width 11 height 4
click at [857, 182] on p "Export CSV" at bounding box center [867, 183] width 234 height 21
click at [1263, 250] on div at bounding box center [727, 420] width 1454 height 840
click at [1251, 321] on div "Tools By spend Add a tool Filter Search Tool (163) Spend (1Y) Owner Teams Next …" at bounding box center [835, 458] width 1237 height 739
